Goal: Check status

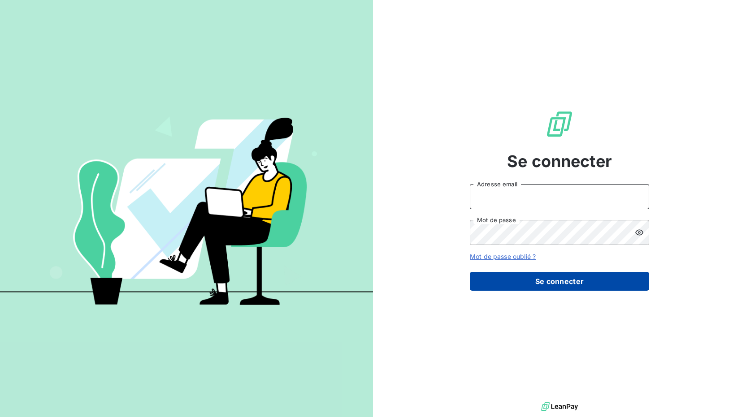
type input "[PERSON_NAME][EMAIL_ADDRESS][DOMAIN_NAME]"
click at [535, 287] on button "Se connecter" at bounding box center [559, 281] width 179 height 19
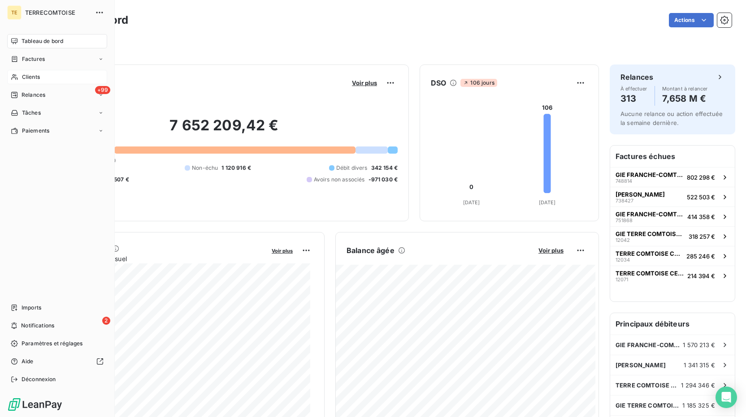
click at [54, 76] on div "Clients" at bounding box center [57, 77] width 100 height 14
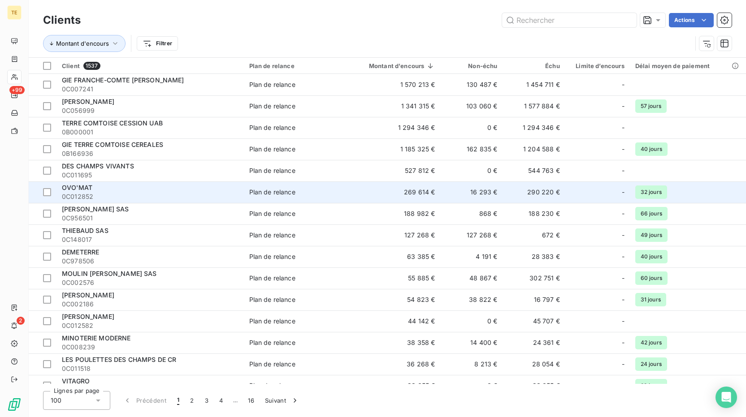
click at [669, 195] on td "32 jours" at bounding box center [688, 193] width 116 height 22
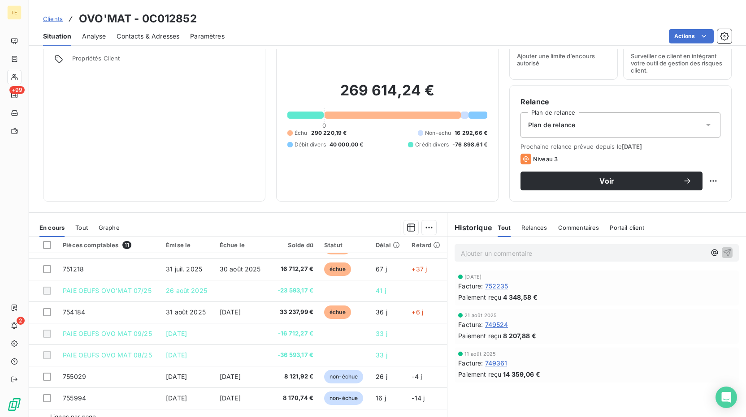
scroll to position [56, 0]
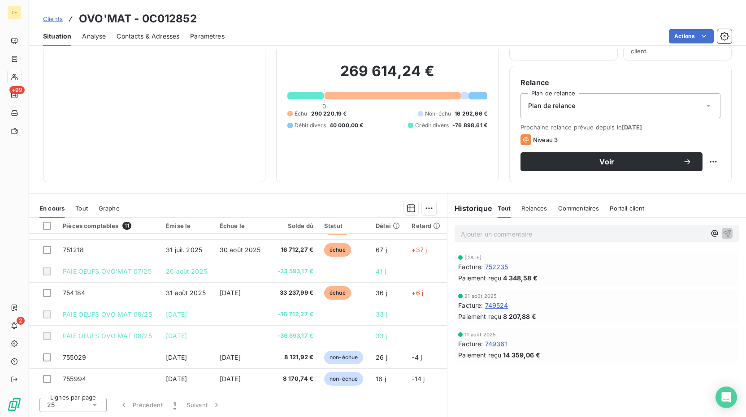
click at [489, 304] on span "749524" at bounding box center [496, 305] width 23 height 9
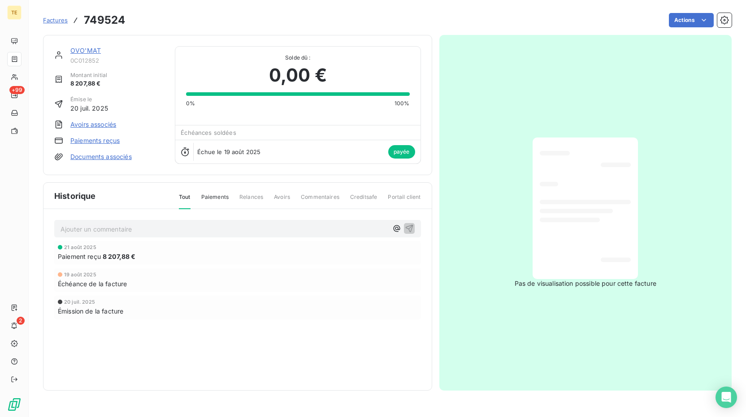
click at [607, 221] on div at bounding box center [585, 208] width 91 height 127
click at [586, 178] on div at bounding box center [585, 208] width 91 height 127
